Goal: Information Seeking & Learning: Learn about a topic

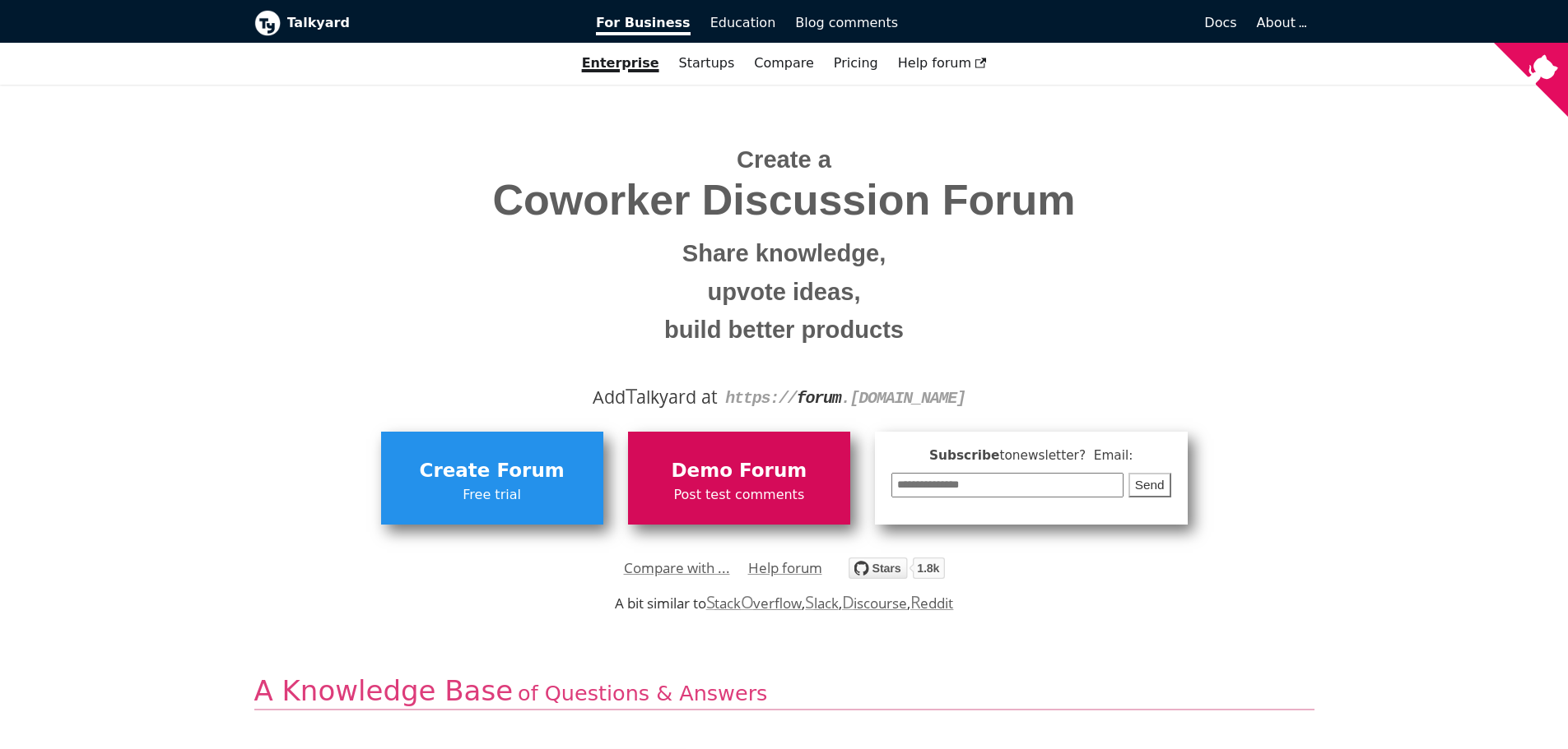
click at [719, 473] on span "Demo Forum" at bounding box center [739, 472] width 205 height 32
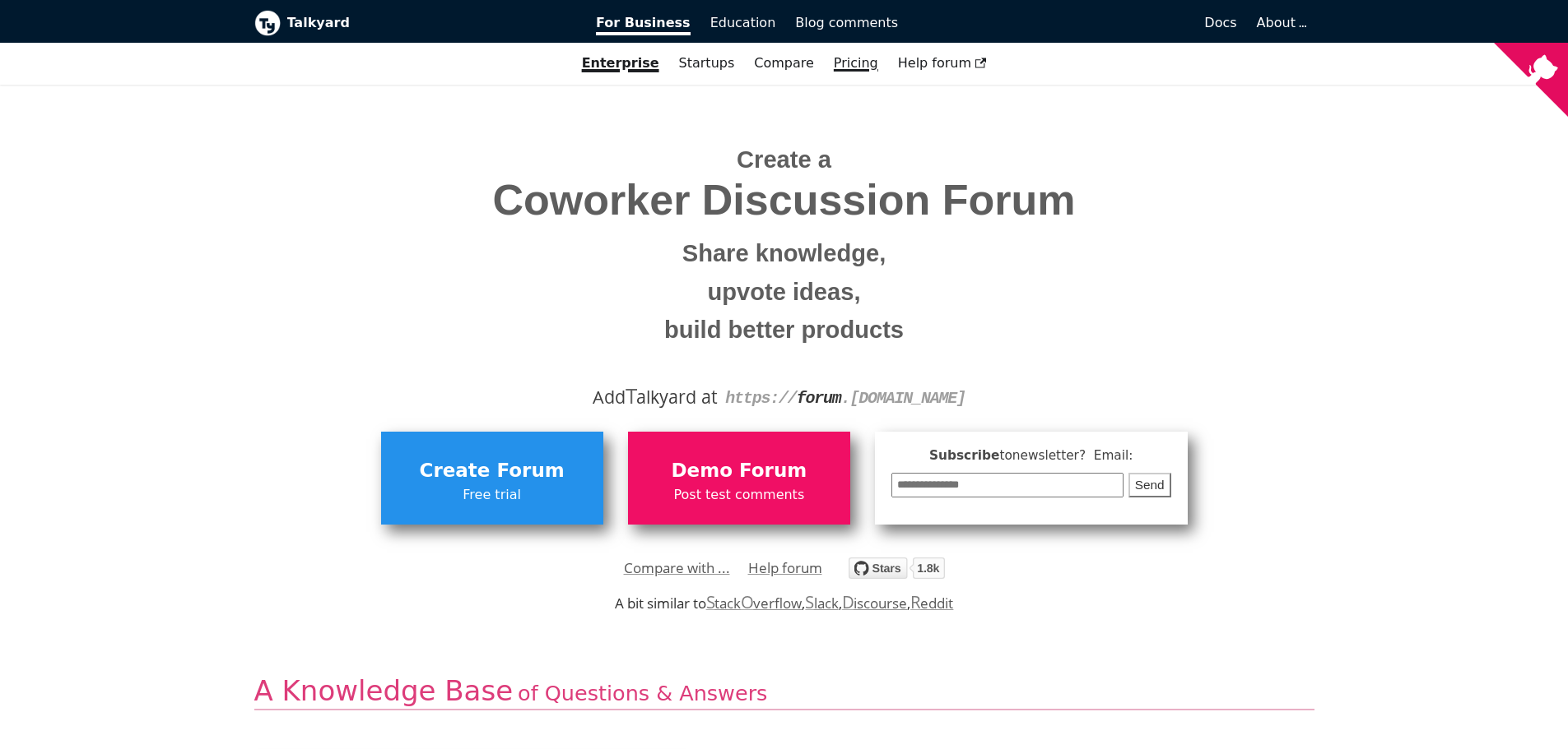
click at [838, 64] on link "Pricing" at bounding box center [855, 63] width 64 height 28
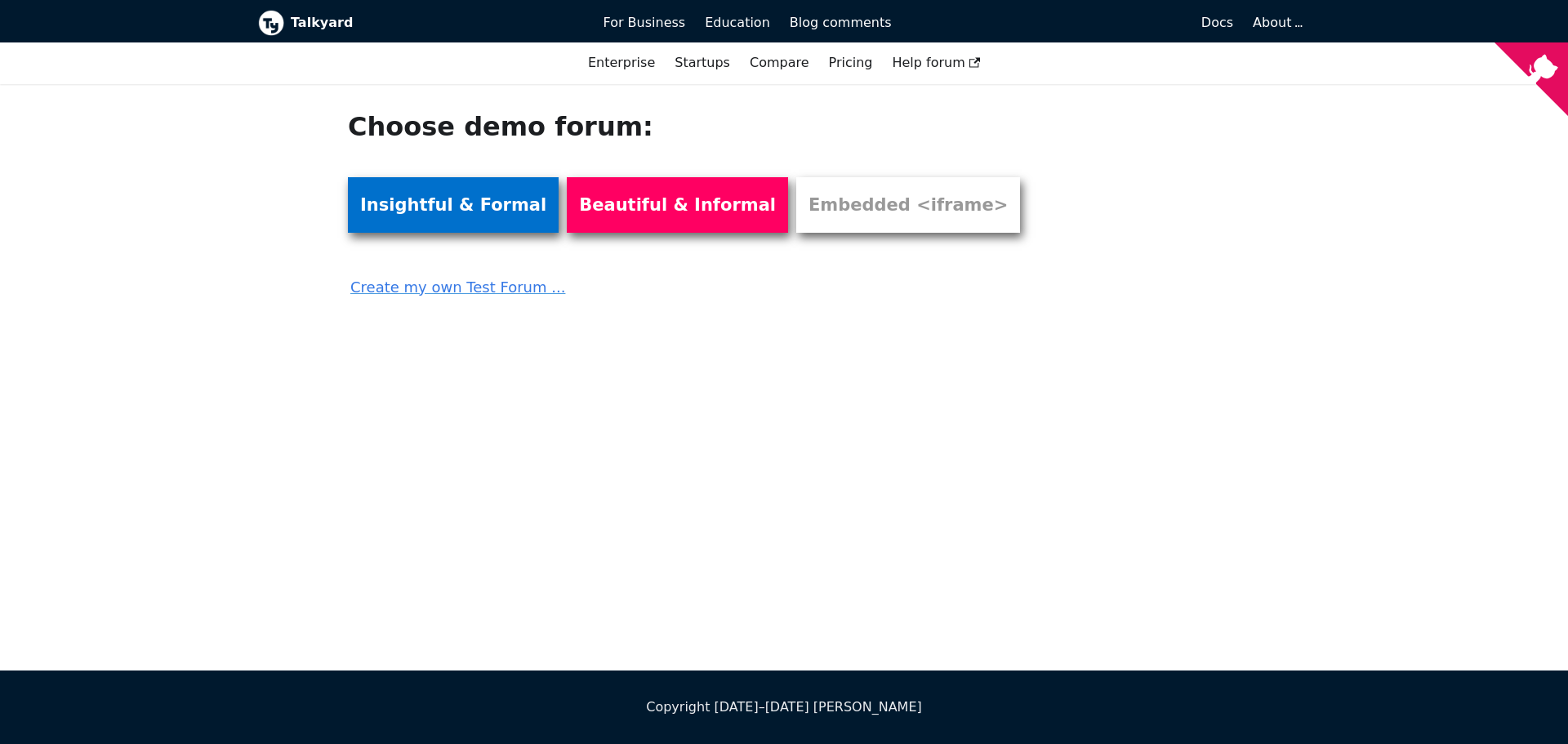
click at [482, 204] on link "Insightful & Formal" at bounding box center [453, 205] width 211 height 56
click at [1077, 468] on div "Choose demo forum: Insightful & Formal Beautiful & Informal Embedded <iframe> C…" at bounding box center [784, 377] width 1568 height 586
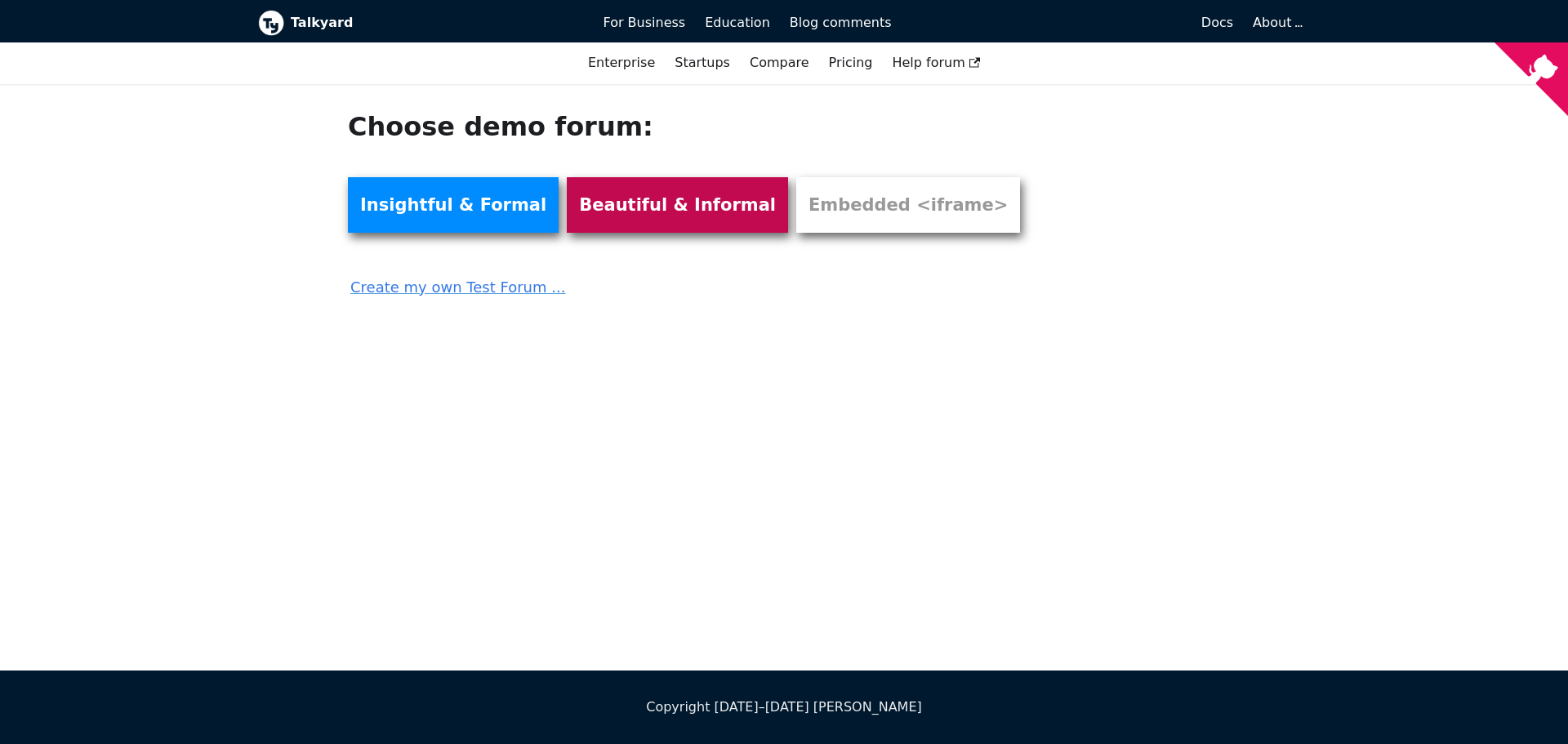
click at [650, 208] on link "Beautiful & Informal" at bounding box center [677, 205] width 221 height 56
